Goal: Find specific page/section: Find specific page/section

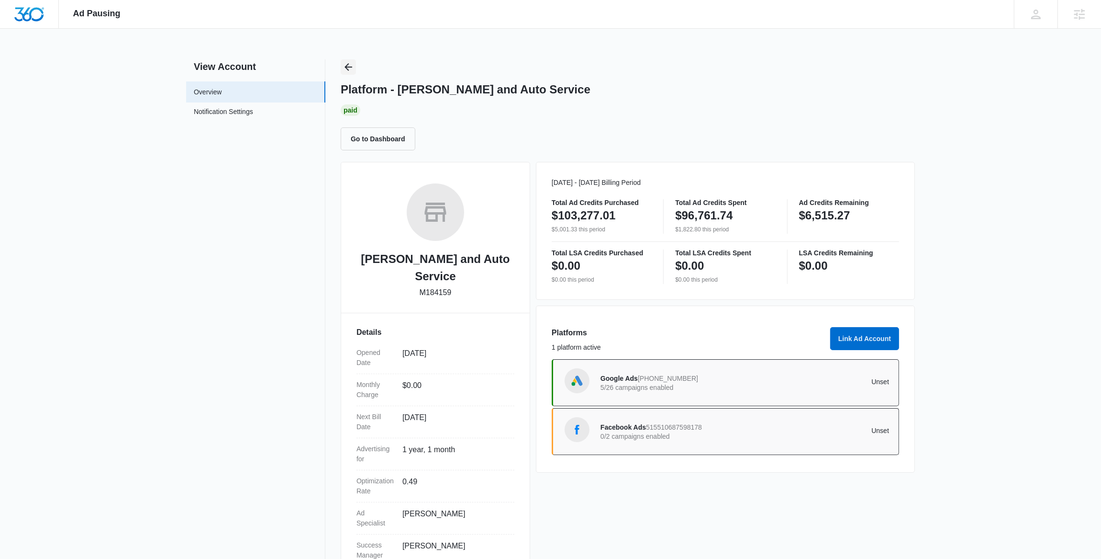
click at [356, 61] on button "Back" at bounding box center [348, 66] width 15 height 15
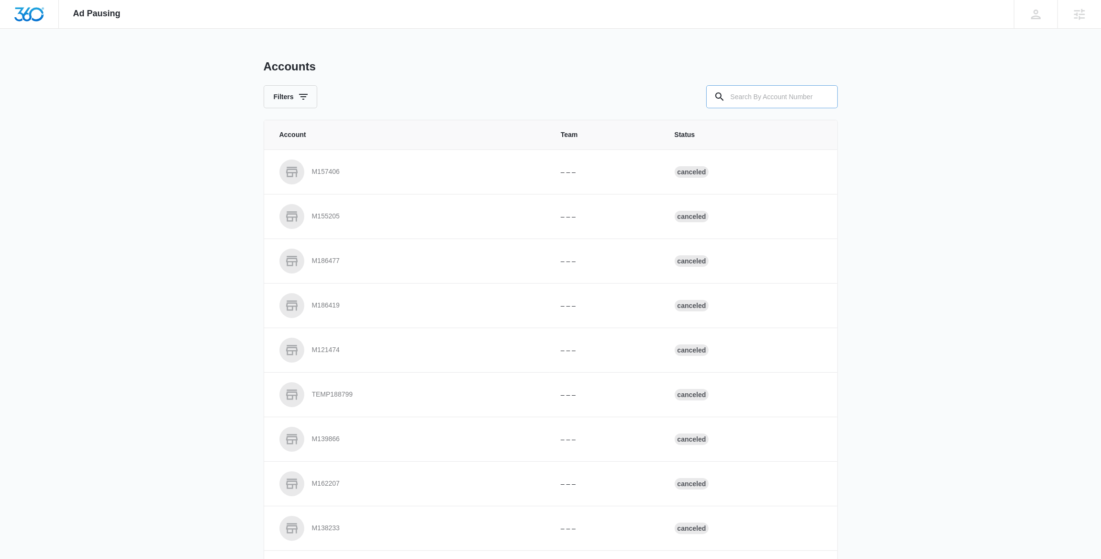
click at [770, 94] on input "text" at bounding box center [773, 96] width 132 height 23
paste input "M322492"
type input "M322492"
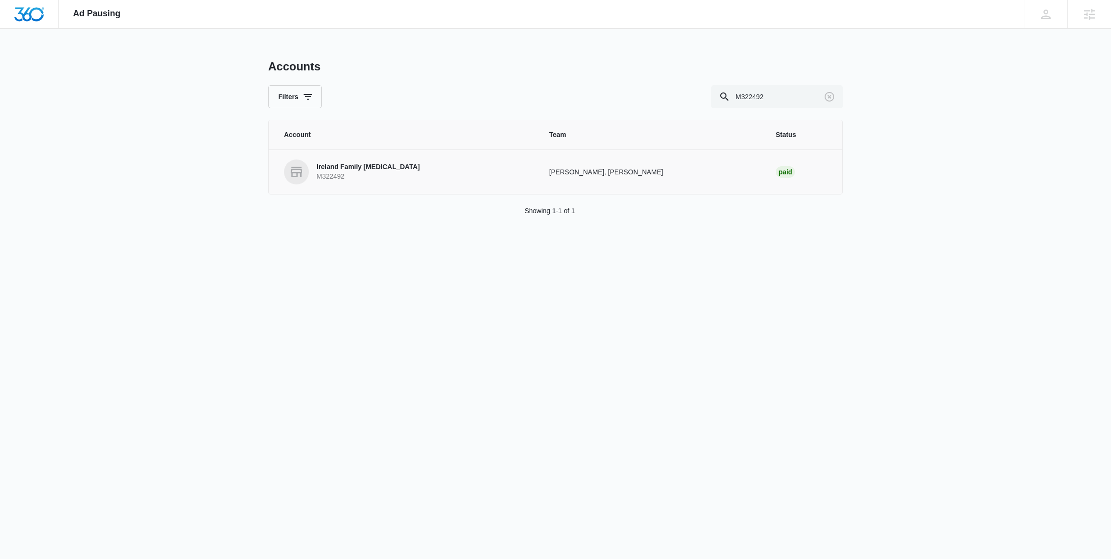
click at [365, 166] on p "Ireland Family [MEDICAL_DATA]" at bounding box center [367, 167] width 103 height 10
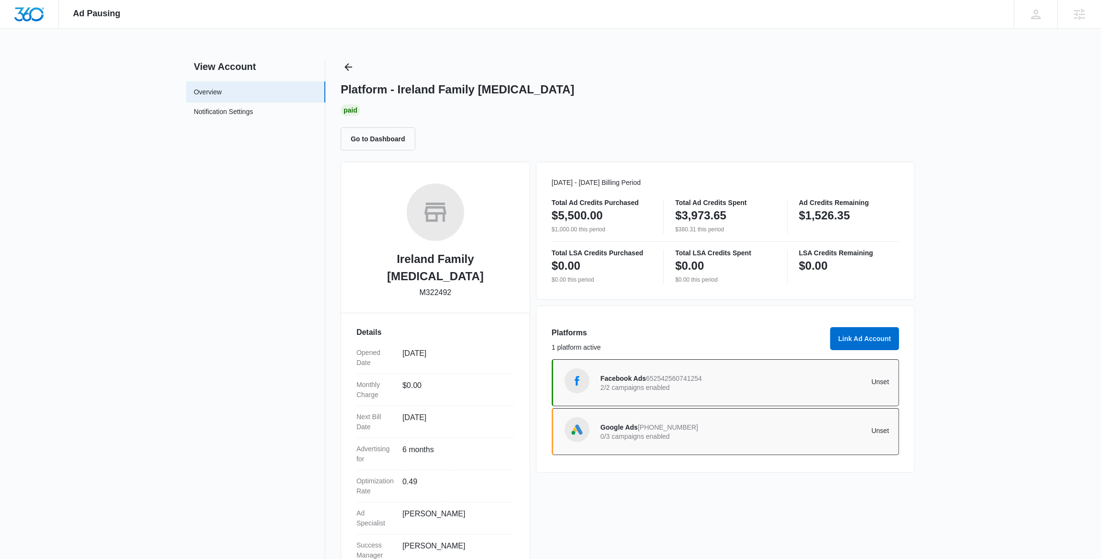
click at [357, 63] on div "Platform - Ireland Family [MEDICAL_DATA] Paid Go to Dashboard" at bounding box center [628, 104] width 574 height 91
click at [349, 67] on icon "Back" at bounding box center [349, 67] width 8 height 8
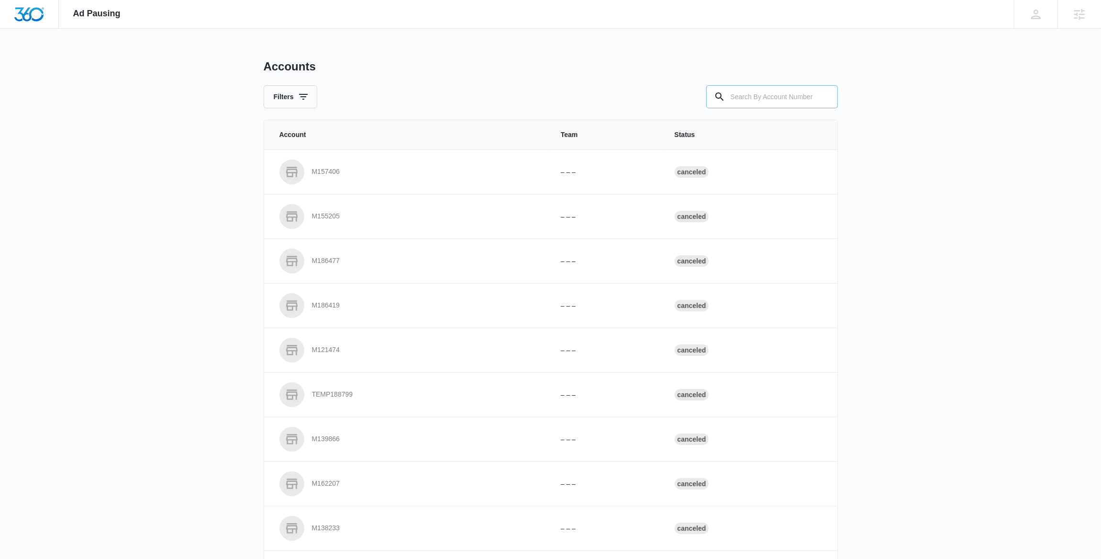
click at [791, 101] on input "text" at bounding box center [773, 96] width 132 height 23
paste input "M31248"
type input "M31248"
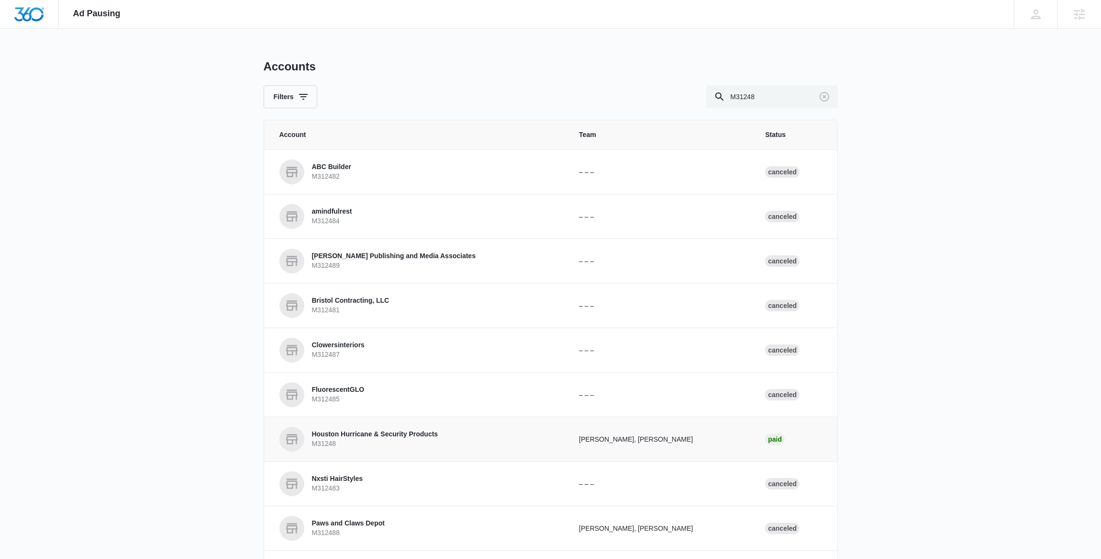
click at [365, 442] on p "M31248" at bounding box center [375, 444] width 126 height 10
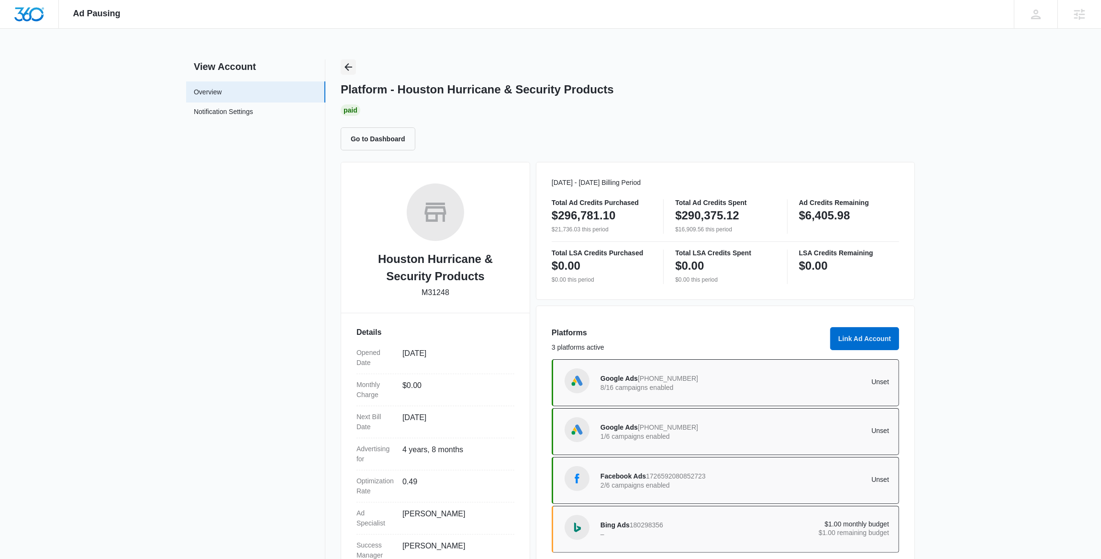
click at [347, 65] on icon "Back" at bounding box center [348, 66] width 11 height 11
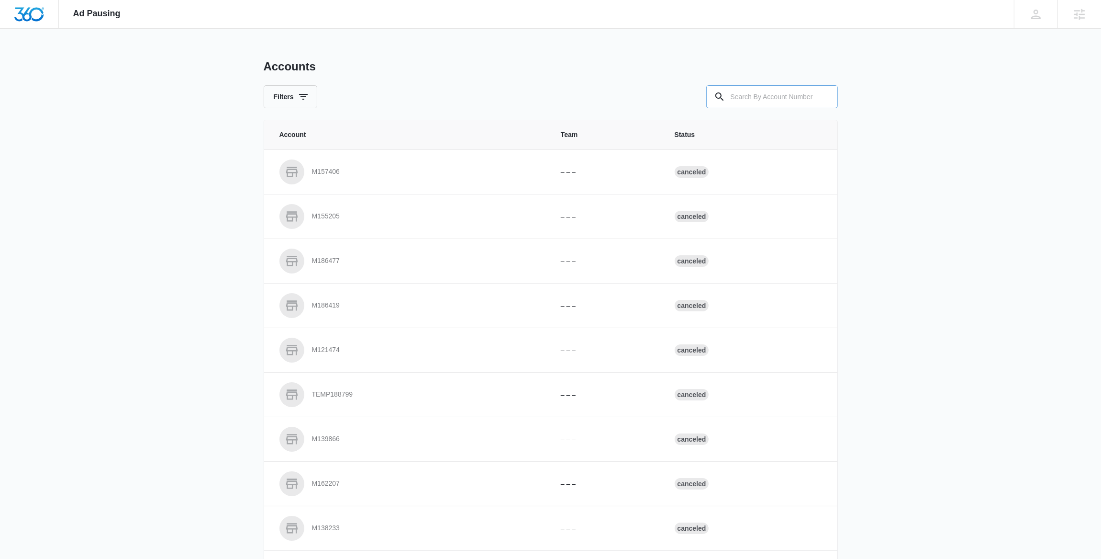
click at [756, 96] on input "text" at bounding box center [773, 96] width 132 height 23
paste input "M50388"
type input "M50388"
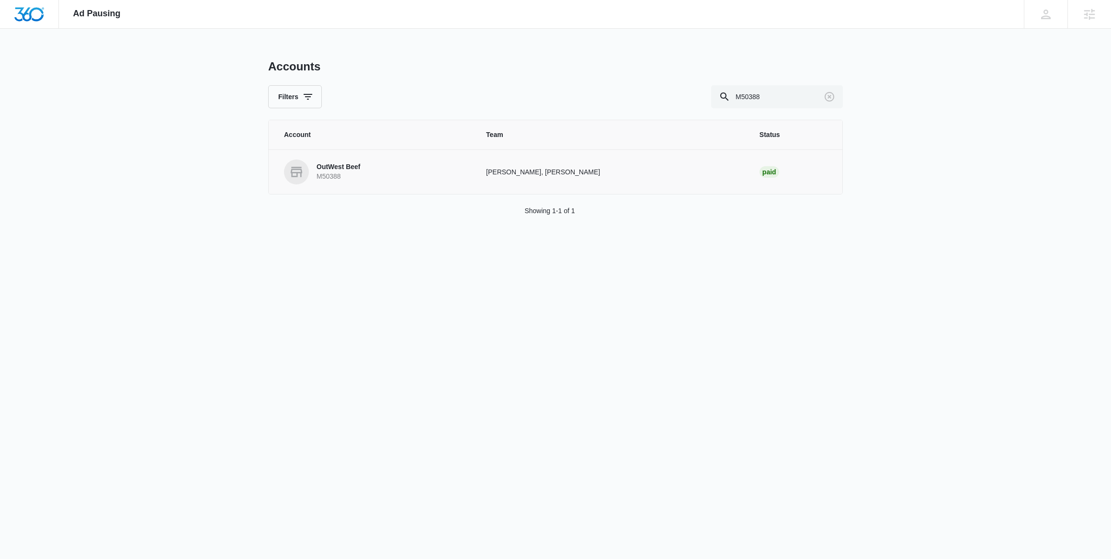
click at [331, 176] on p "M50388" at bounding box center [338, 177] width 44 height 10
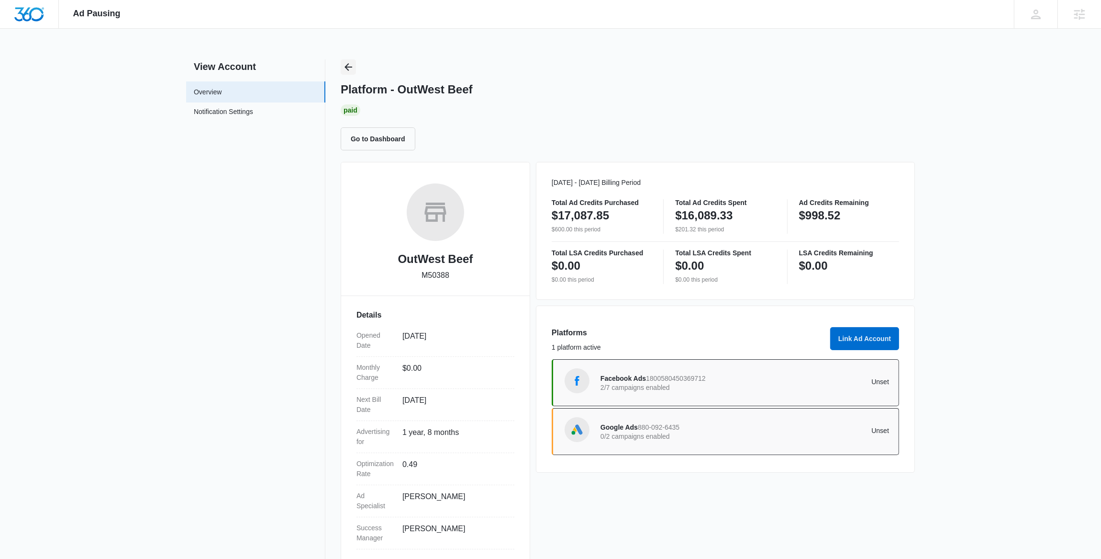
click at [351, 71] on icon "Back" at bounding box center [348, 66] width 11 height 11
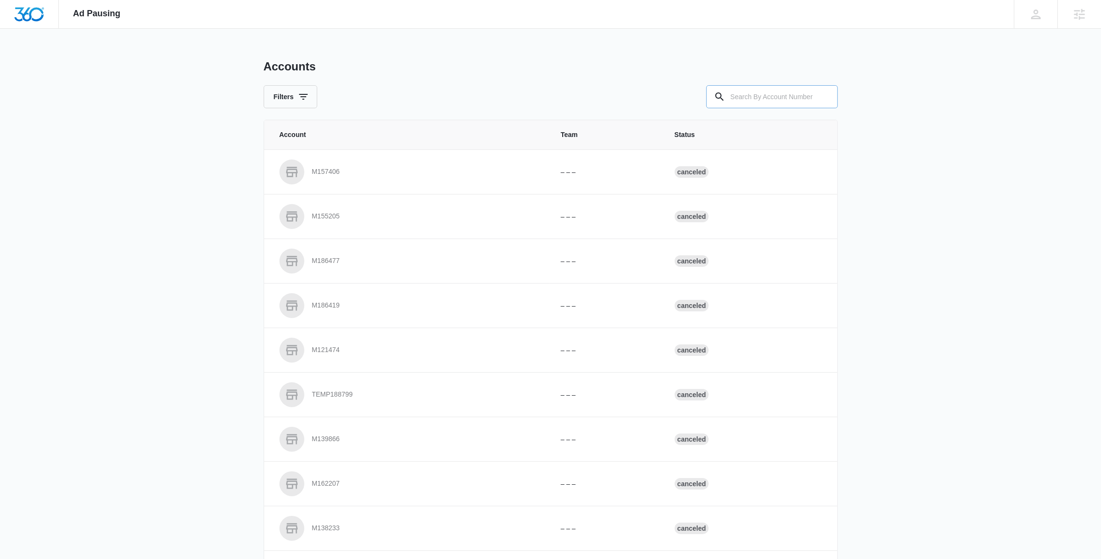
click at [781, 92] on input "text" at bounding box center [773, 96] width 132 height 23
paste input "M26325"
type input "M26325"
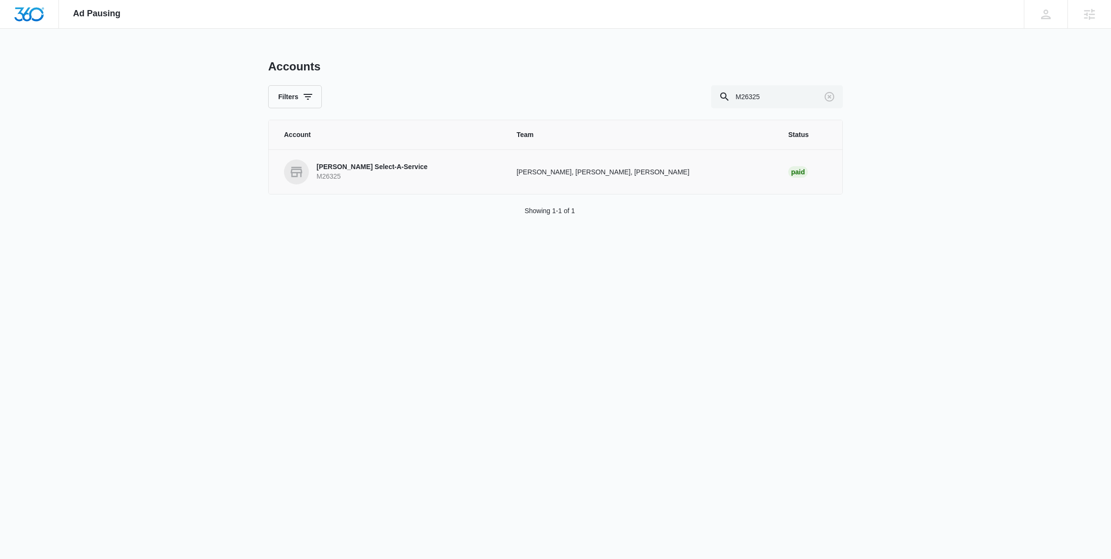
click at [388, 170] on p "[PERSON_NAME] Select-A-Service" at bounding box center [371, 167] width 111 height 10
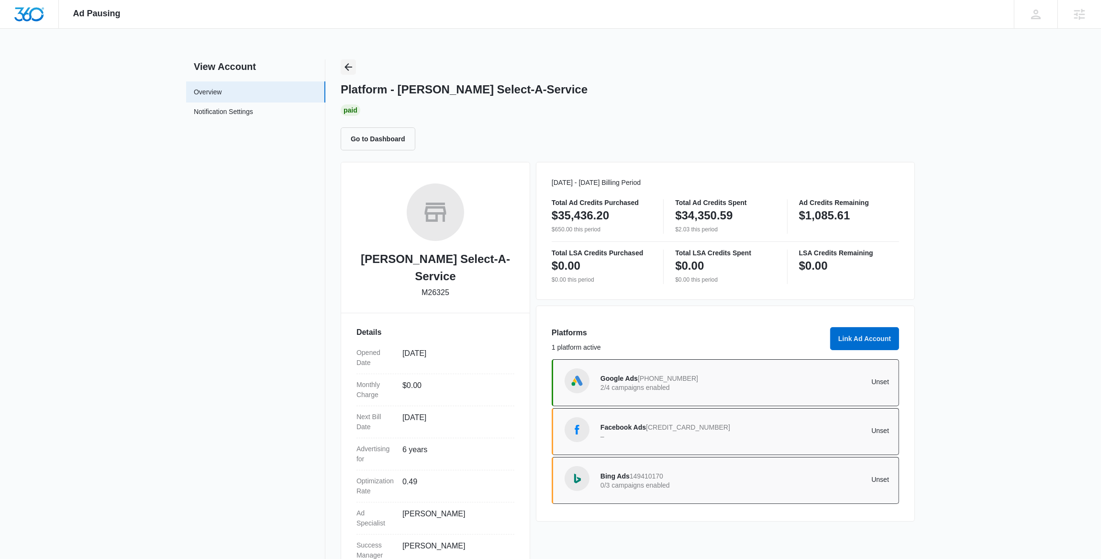
click at [347, 67] on icon "Back" at bounding box center [349, 67] width 8 height 8
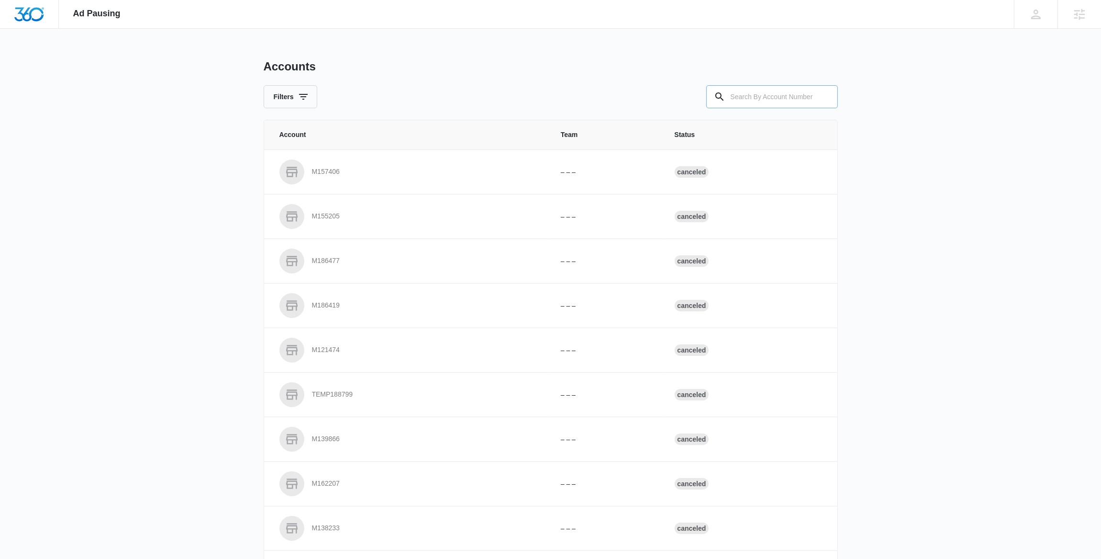
click at [742, 97] on input "text" at bounding box center [773, 96] width 132 height 23
paste input "M328826"
type input "M328826"
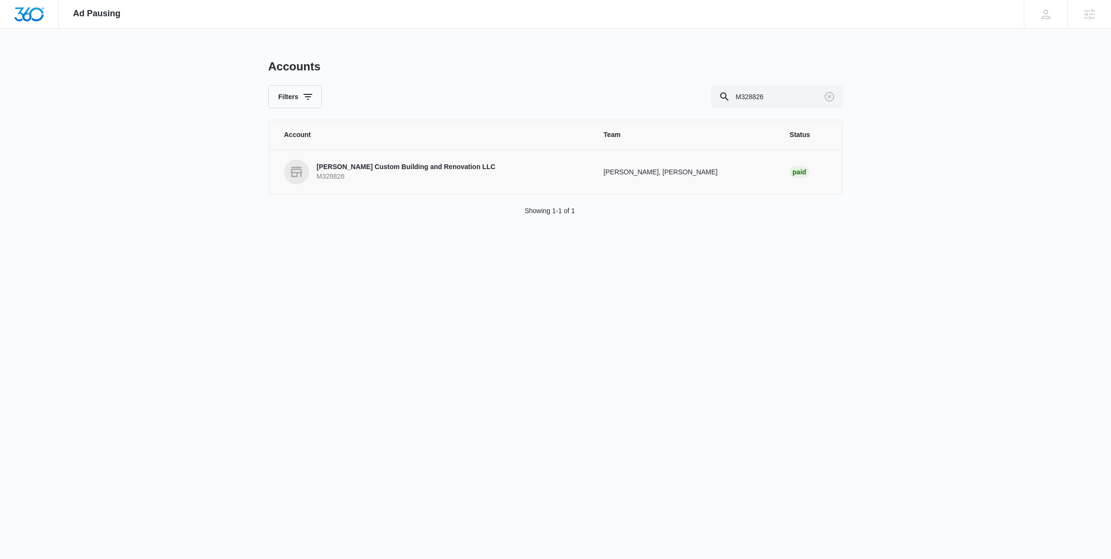
click at [415, 179] on p "M328826" at bounding box center [405, 177] width 179 height 10
